Goal: Check status

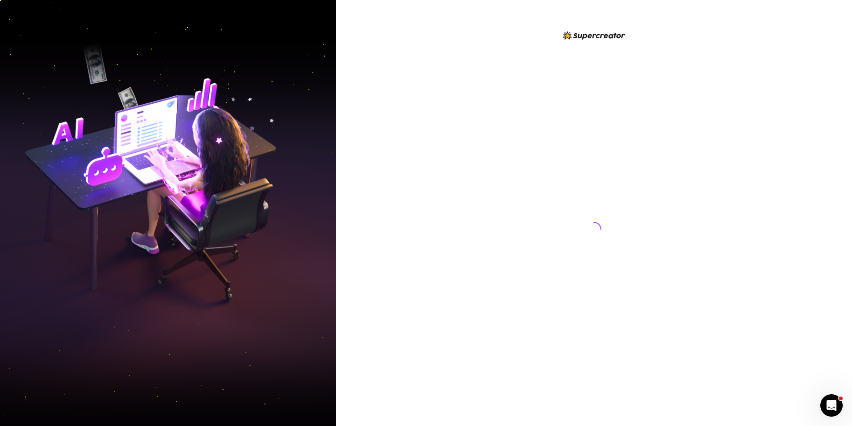
click at [412, 122] on div at bounding box center [594, 213] width 516 height 426
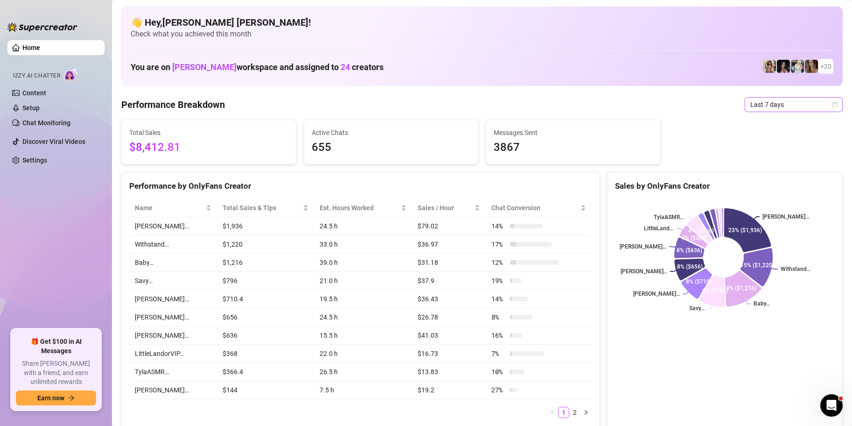
click at [832, 104] on icon "calendar" at bounding box center [835, 105] width 6 height 6
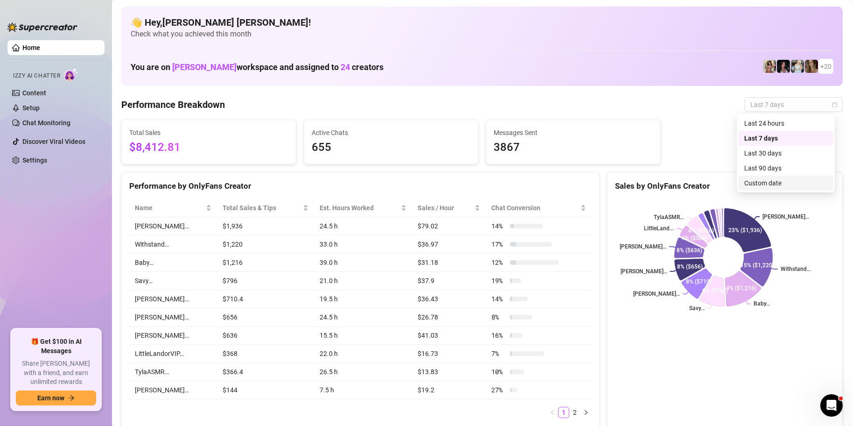
click at [759, 177] on div "Custom date" at bounding box center [786, 182] width 94 height 15
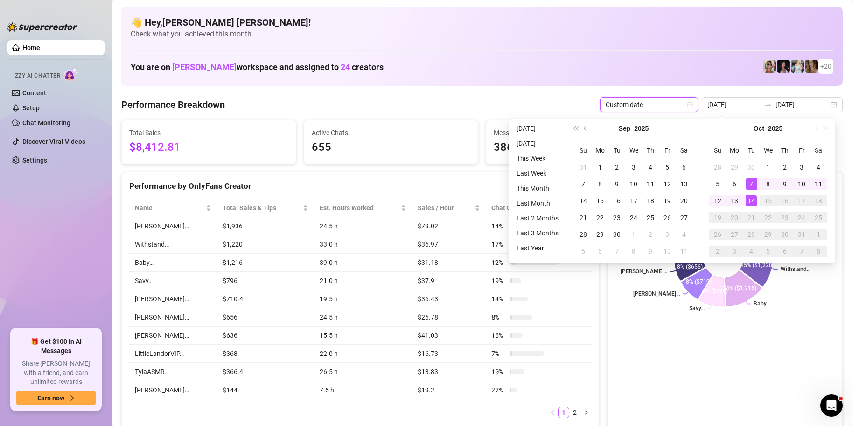
type input "[DATE]"
click at [749, 202] on div "14" at bounding box center [751, 200] width 11 height 11
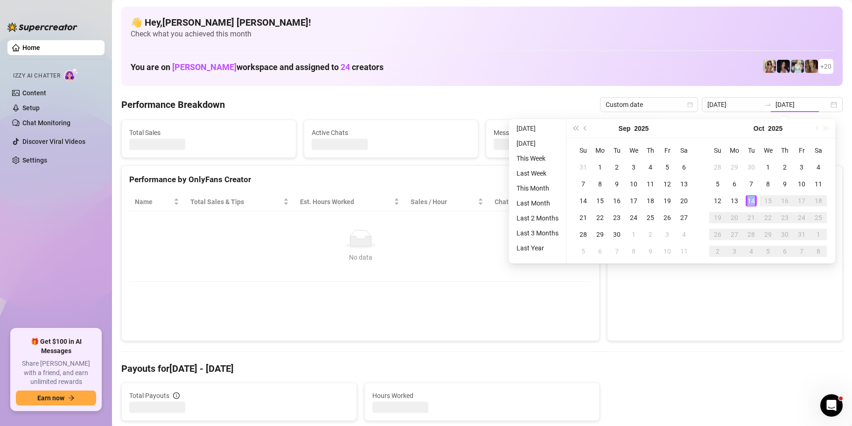
type input "[DATE]"
